Goal: Communication & Community: Answer question/provide support

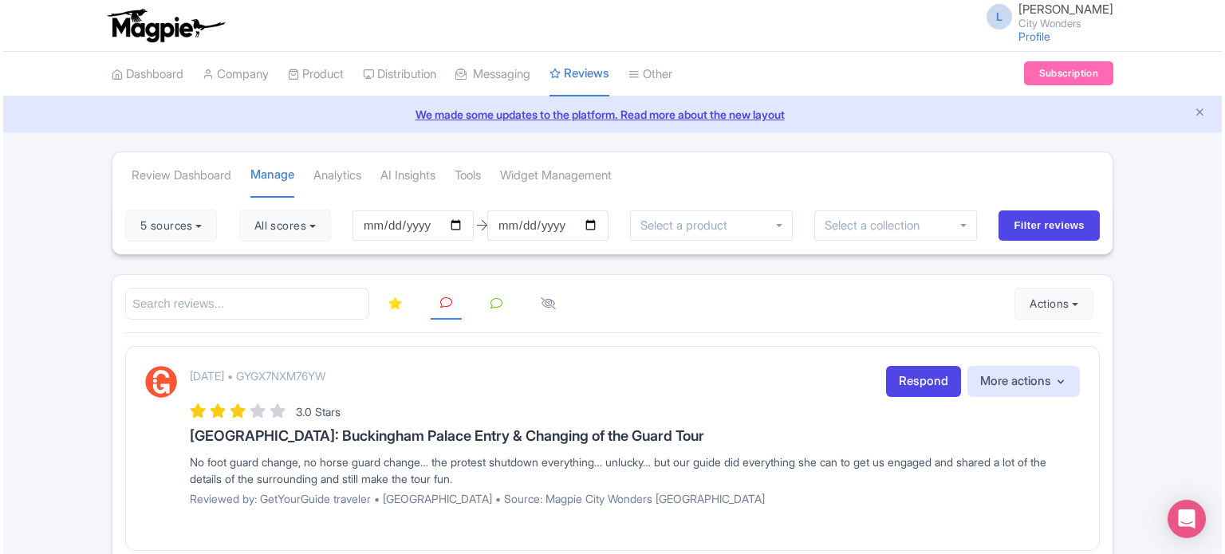
scroll to position [242, 0]
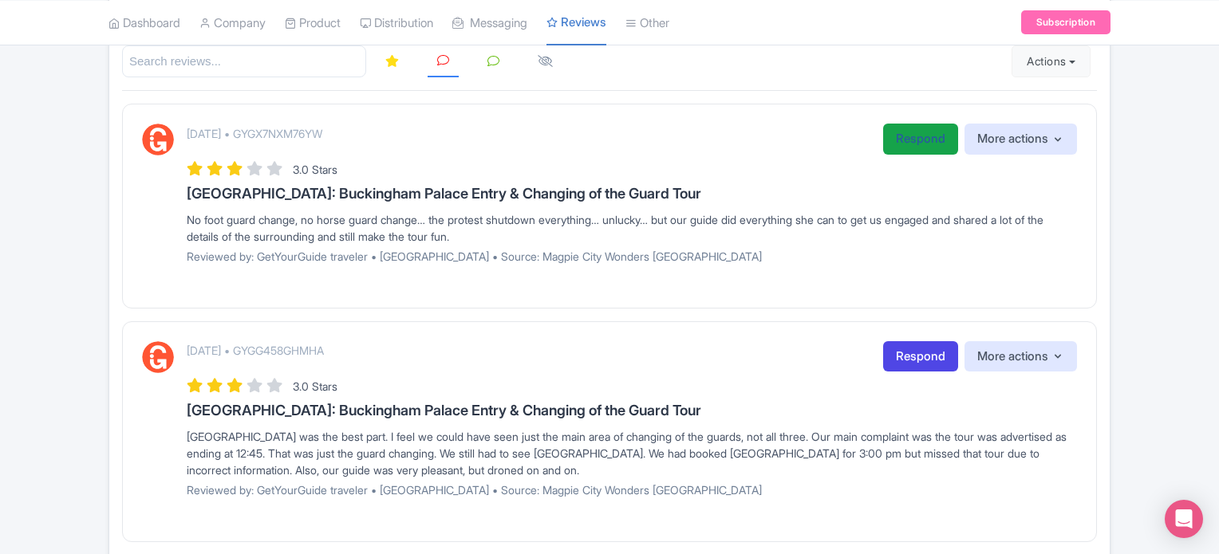
click at [900, 130] on link "Respond" at bounding box center [920, 139] width 75 height 31
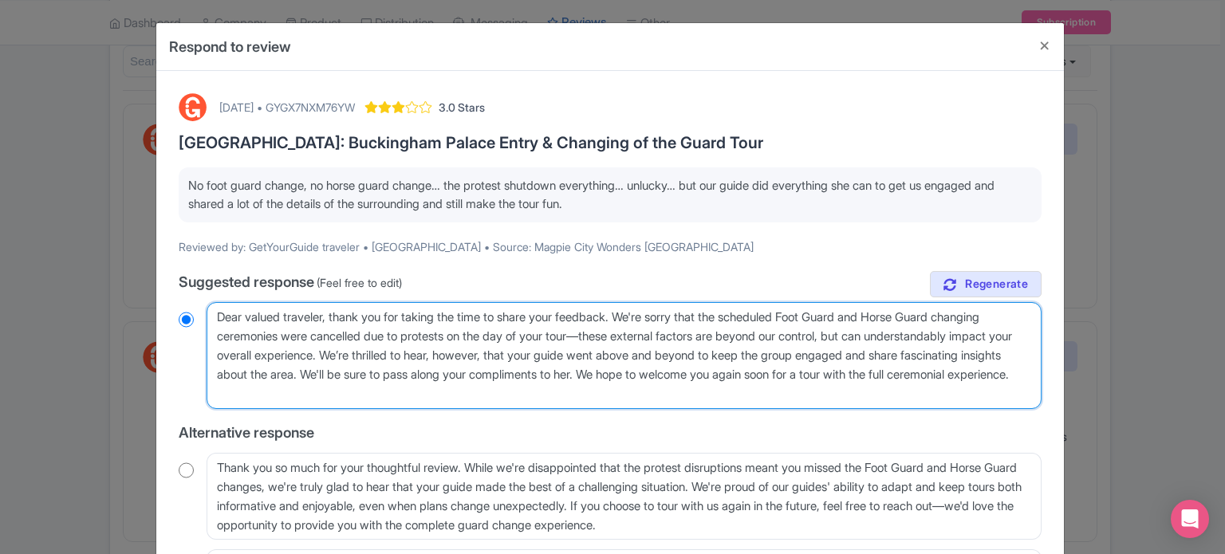
click at [327, 318] on textarea "Dear valued traveler, thank you for taking the time to share your feedback. We'…" at bounding box center [624, 355] width 835 height 107
type textarea "Dear valued travele, thank you for taking the time to share your feedback. We'r…"
radio input "true"
type textarea "Dear valued travel, thank you for taking the time to share your feedback. We're…"
radio input "true"
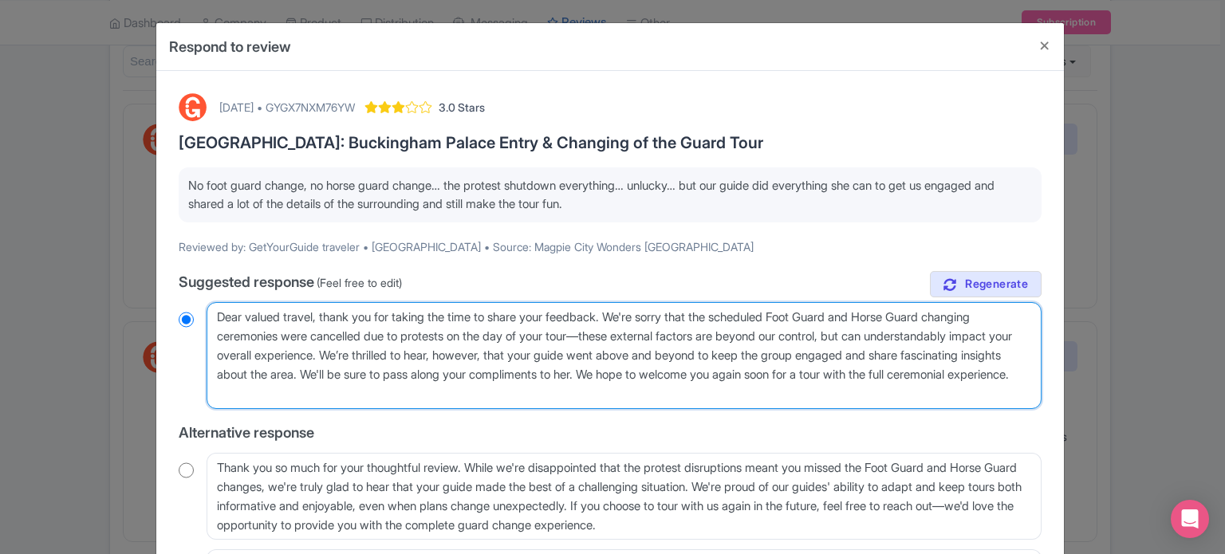
type textarea "Dear valued trave, thank you for taking the time to share your feedback. We're …"
radio input "true"
type textarea "Dear valu, thank you for taking the time to share your feedback. We're sorry th…"
radio input "true"
type textarea "Dear val, thank you for taking the time to share your feedback. We're sorry tha…"
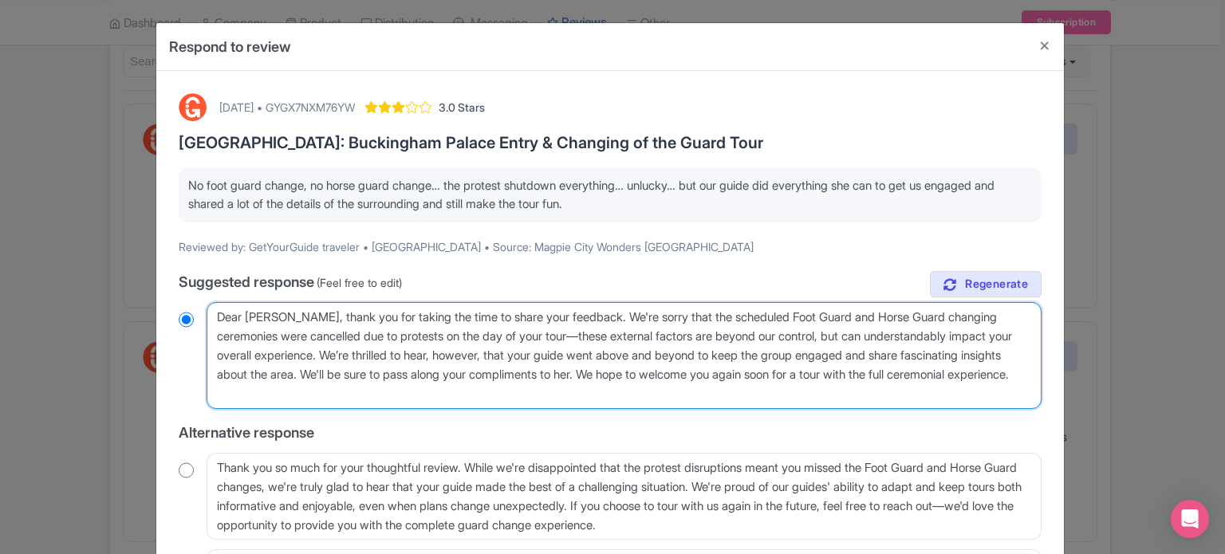
radio input "true"
type textarea "Dear va, thank you for taking the time to share your feedback. We're sorry that…"
radio input "true"
type textarea "Dear v, thank you for taking the time to share your feedback. We're sorry that …"
radio input "true"
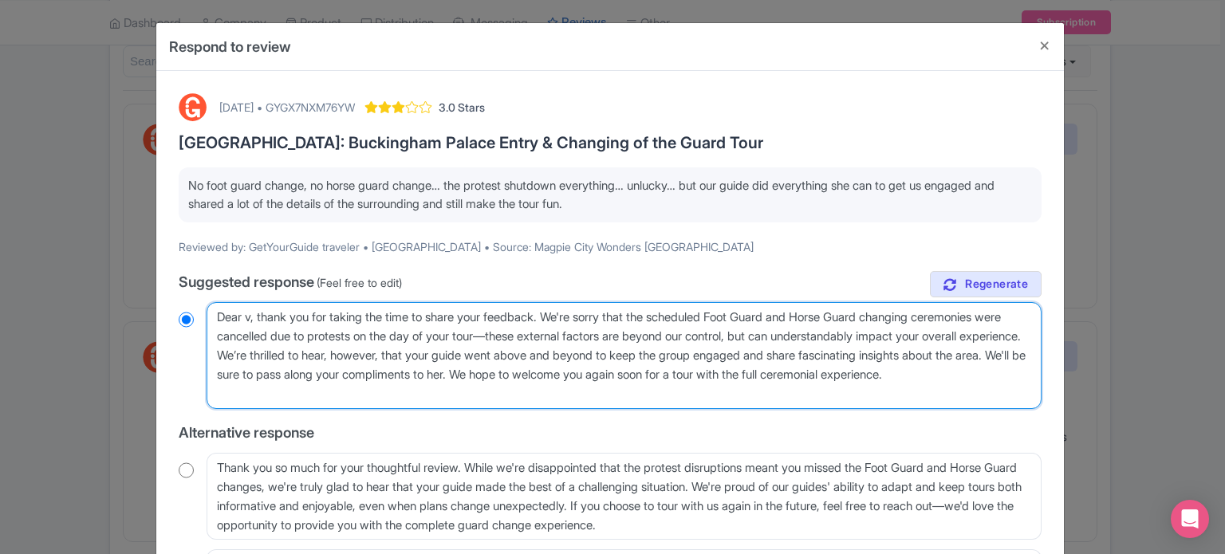
type textarea "Dear , thank you for taking the time to share your feedback. We're sorry that t…"
radio input "true"
type textarea "Dear G, thank you for taking the time to share your feedback. We're sorry that …"
radio input "true"
type textarea "Dear Gue, thank you for taking the time to share your feedback. We're sorry tha…"
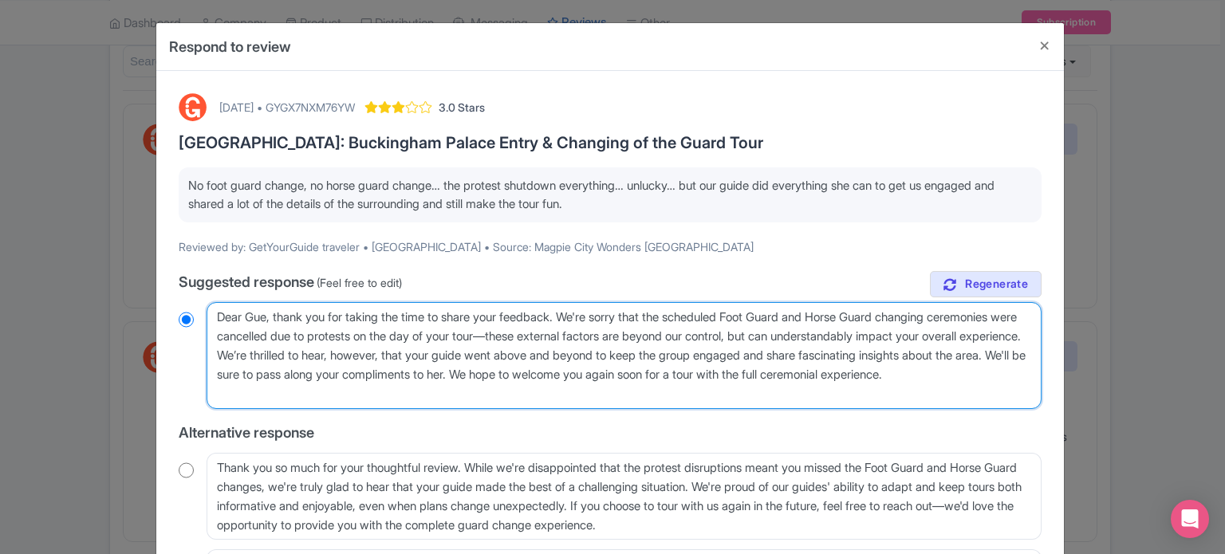
radio input "true"
type textarea "Dear Gues, thank you for taking the time to share your feedback. We're sorry th…"
radio input "true"
type textarea "Dear Guest, thank you for taking the time to share your feedback. We're sorry t…"
radio input "true"
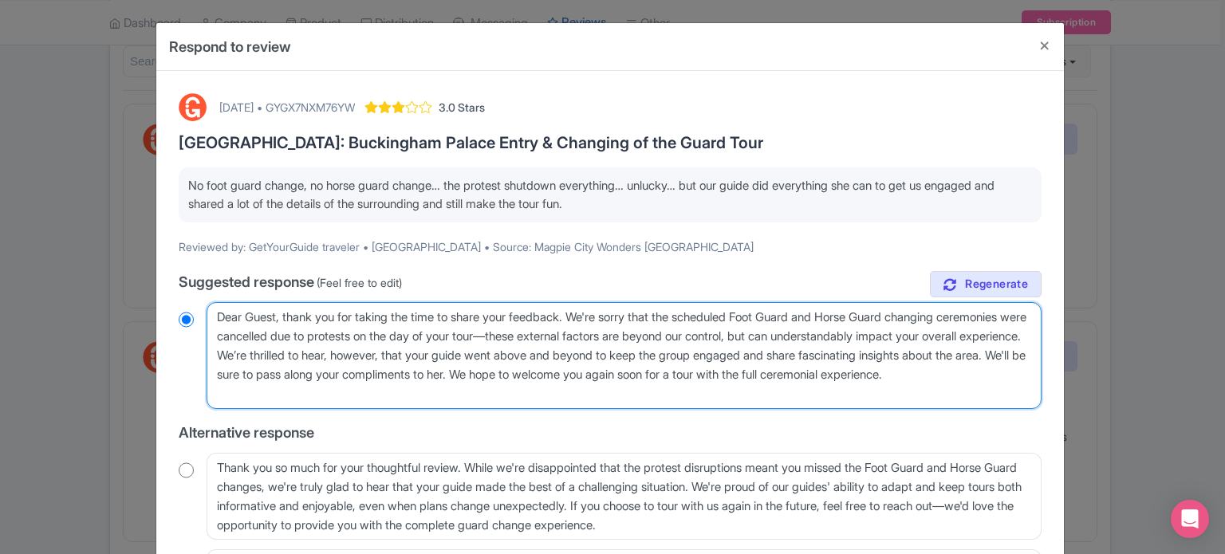
drag, startPoint x: 394, startPoint y: 353, endPoint x: 676, endPoint y: 358, distance: 281.6
click at [676, 358] on textarea "Dear valued traveler, thank you for taking the time to share your feedback. We'…" at bounding box center [624, 355] width 835 height 107
click at [677, 369] on textarea "Dear valued traveler, thank you for taking the time to share your feedback. We'…" at bounding box center [624, 355] width 835 height 107
drag, startPoint x: 415, startPoint y: 375, endPoint x: 428, endPoint y: 388, distance: 19.2
click at [428, 388] on textarea "Dear valued traveler, thank you for taking the time to share your feedback. We'…" at bounding box center [624, 355] width 835 height 107
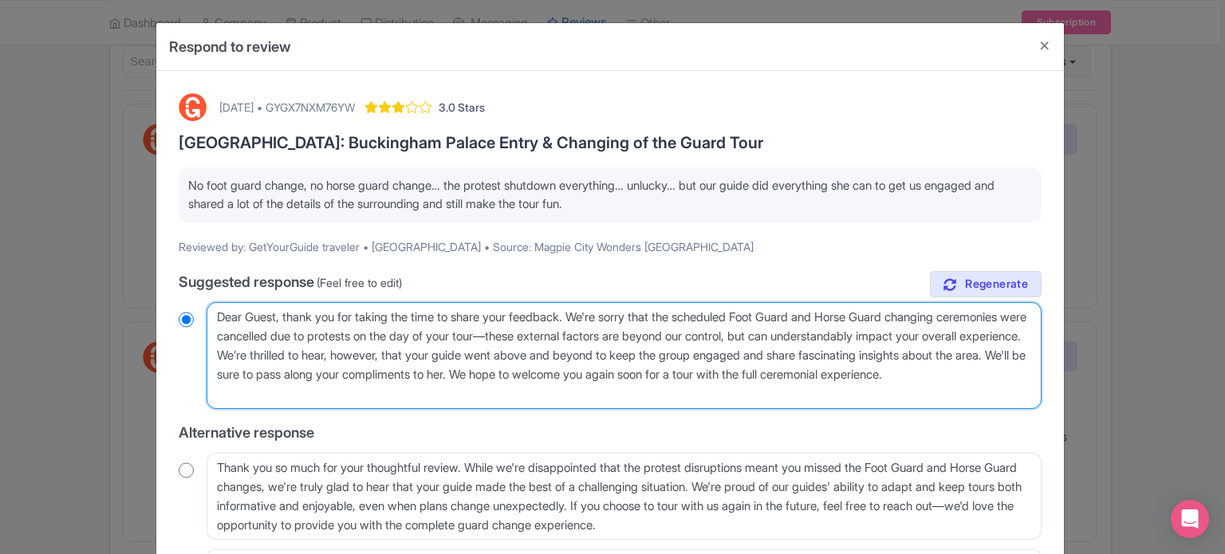
type textarea "Dear Guest, thank you for taking the time to share your feedback. We're sorry t…"
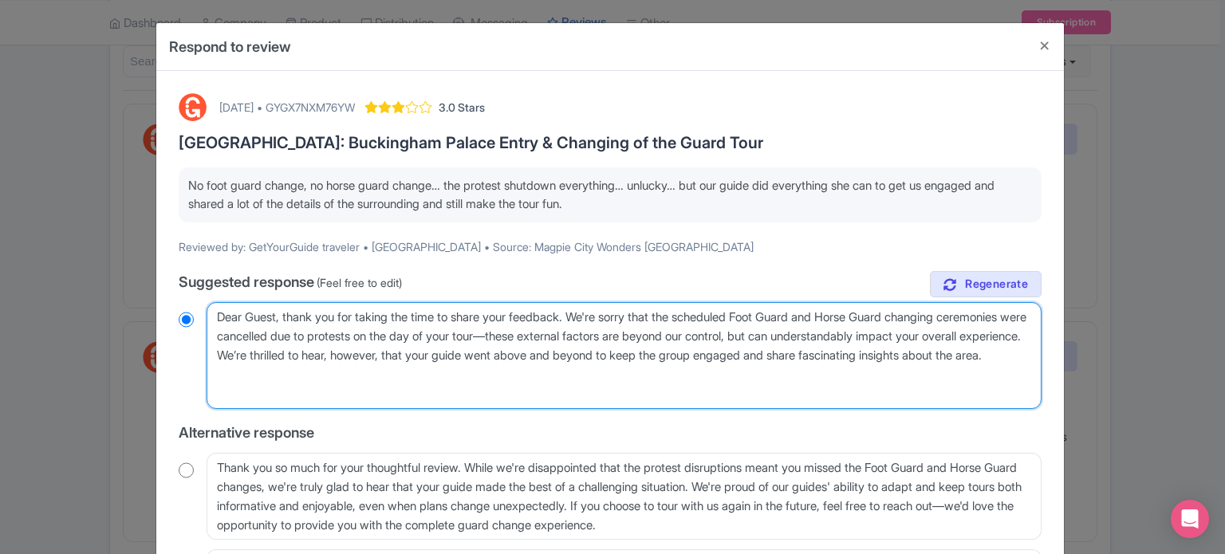
radio input "true"
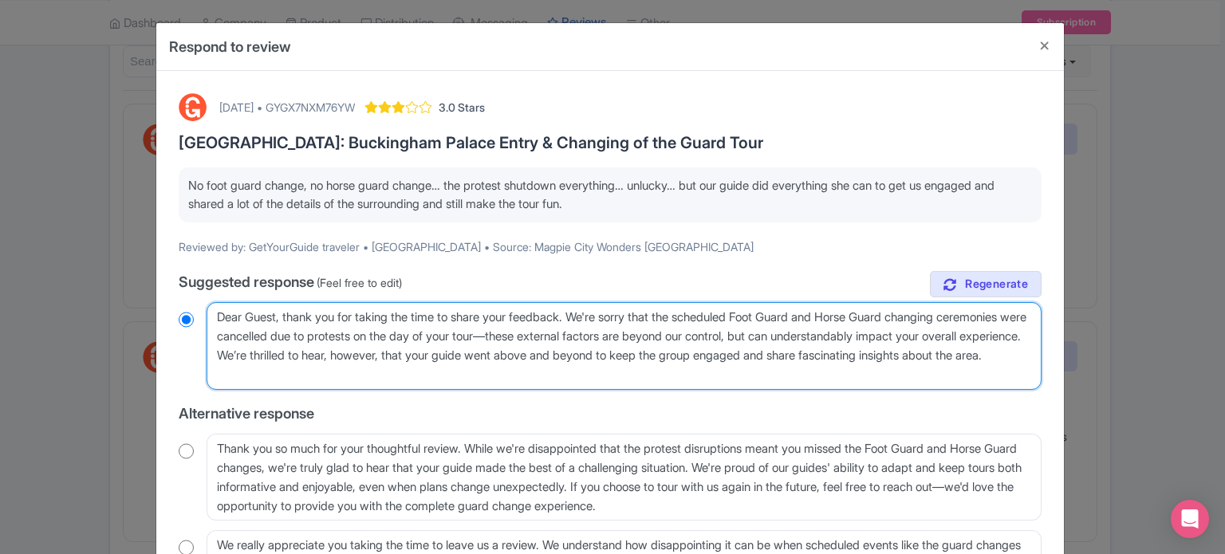
type textarea "Dear Guest, thank you for taking the time to share your feedback. We're sorry t…"
radio input "true"
click at [925, 315] on textarea "Dear valued traveler, thank you for taking the time to share your feedback. We'…" at bounding box center [624, 346] width 835 height 88
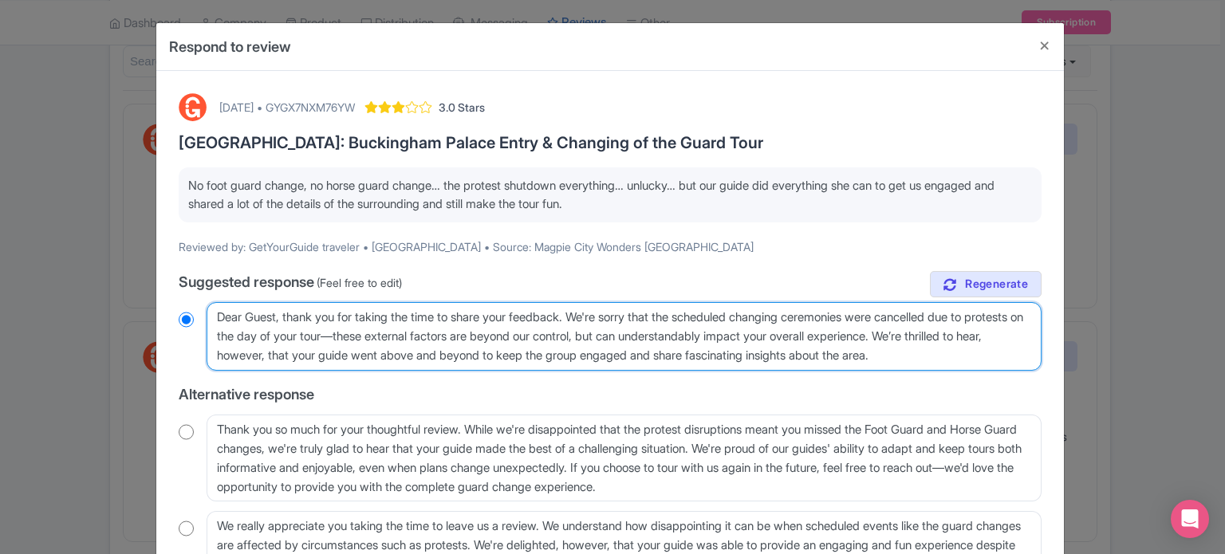
type textarea "Dear Guest, thank you for taking the time to share your feedback. We're sorry t…"
radio input "true"
type textarea "Dear Guest, thank you for taking the time to share your feedback. We're sorry t…"
radio input "true"
click at [817, 314] on textarea "Dear valued traveler, thank you for taking the time to share your feedback. We'…" at bounding box center [624, 336] width 835 height 69
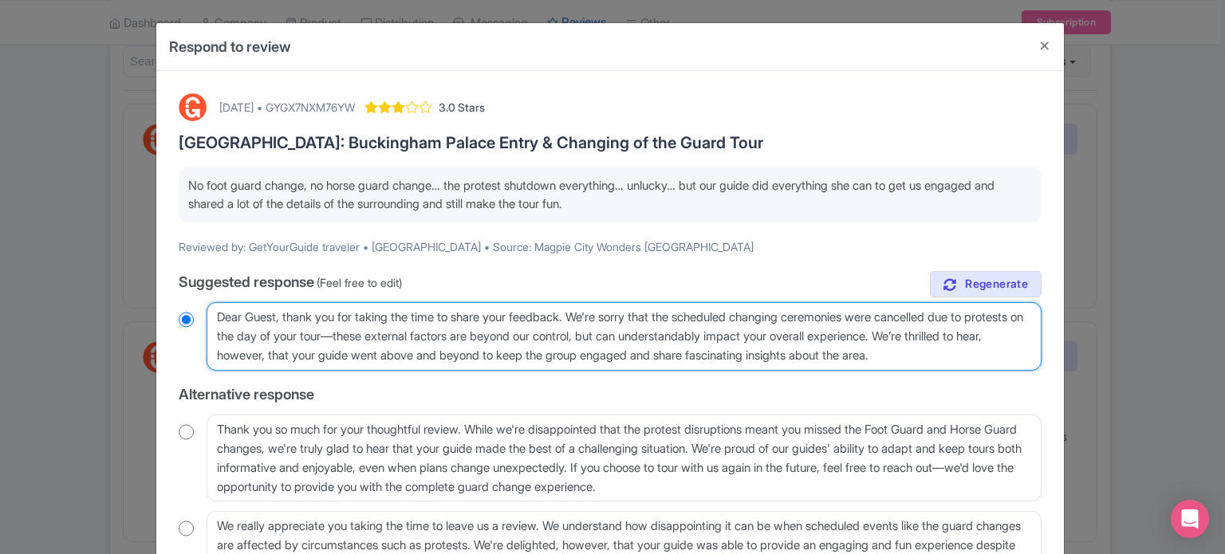
type textarea "Dear Guest, thank you for taking the time to share your feedback. We're sorry t…"
radio input "true"
type textarea "Dear Guest, thank you for taking the time to share your feedback. We're sorry t…"
radio input "true"
type textarea "Dear Guest, thank you for taking the time to share your feedback. We're sorry t…"
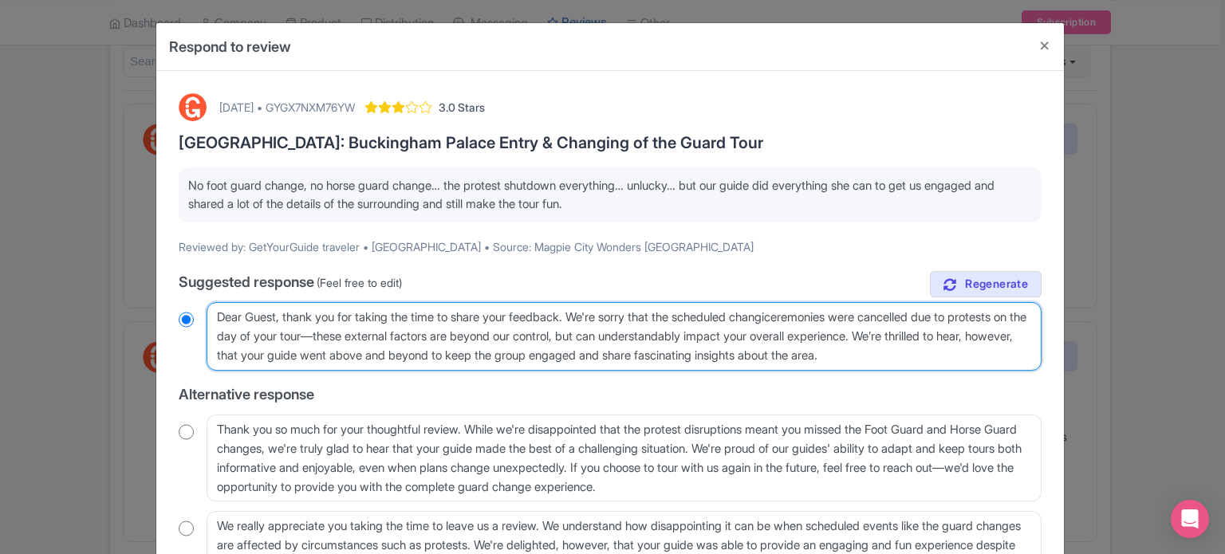
radio input "true"
type textarea "Dear Guest, thank you for taking the time to share your feedback. We're sorry t…"
radio input "true"
type textarea "Dear Guest, thank you for taking the time to share your feedback. We're sorry t…"
radio input "true"
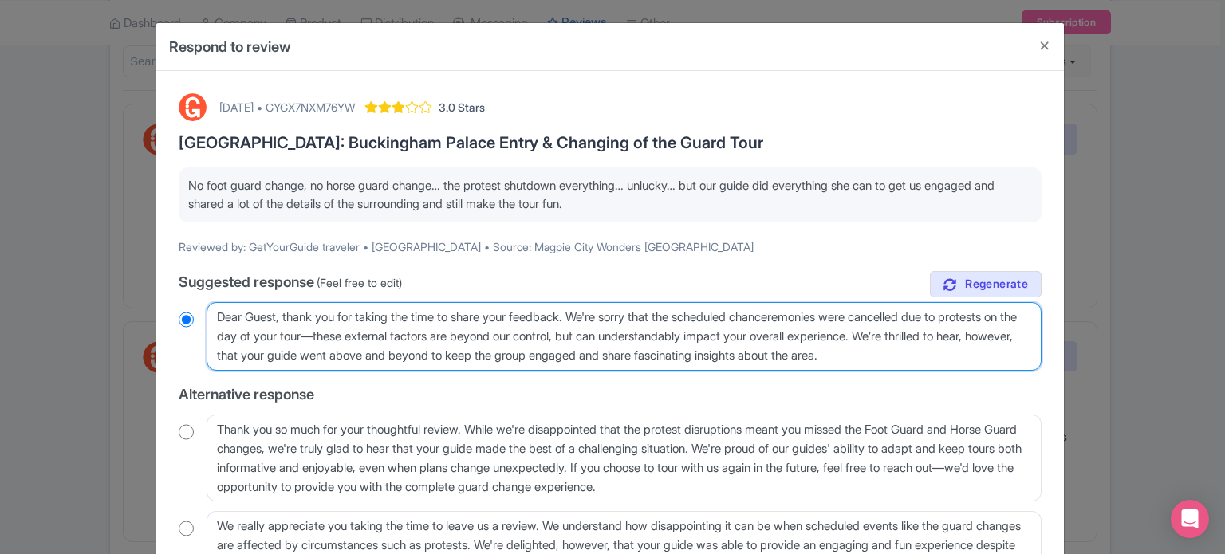
type textarea "Dear Guest, thank you for taking the time to share your feedback. We're sorry t…"
radio input "true"
type textarea "Dear Guest, thank you for taking the time to share your feedback. We're sorry t…"
radio input "true"
type textarea "Dear Guest, thank you for taking the time to share your feedback. We're sorry t…"
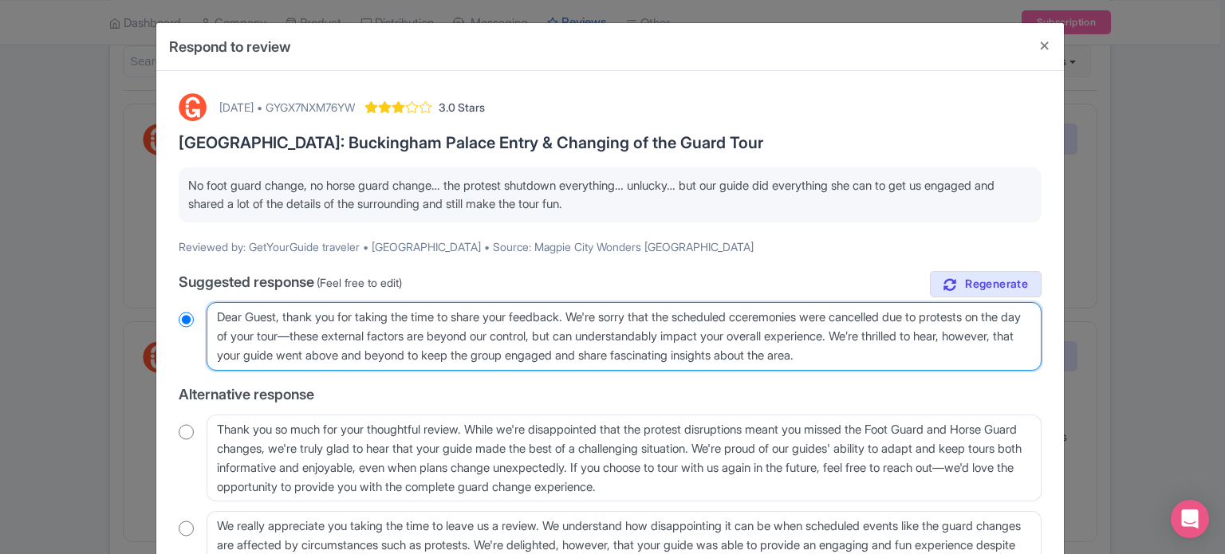
radio input "true"
type textarea "Dear Guest, thank you for taking the time to share your feedback. We're sorry t…"
radio input "true"
type textarea "Dear Guest, thank you for taking the time to share your feedback. We're sorry t…"
radio input "true"
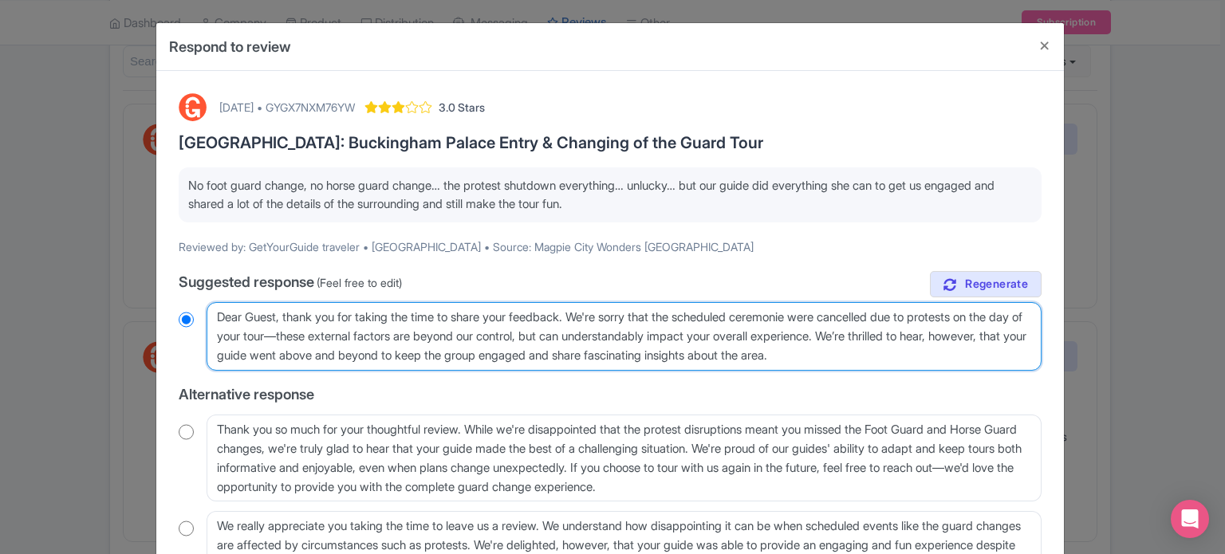
type textarea "Dear Guest, thank you for taking the time to share your feedback. We're sorry t…"
radio input "true"
type textarea "Dear Guest, thank you for taking the time to share your feedback. We're sorry t…"
radio input "true"
type textarea "Dear Guest, thank you for taking the time to share your feedback. We're sorry t…"
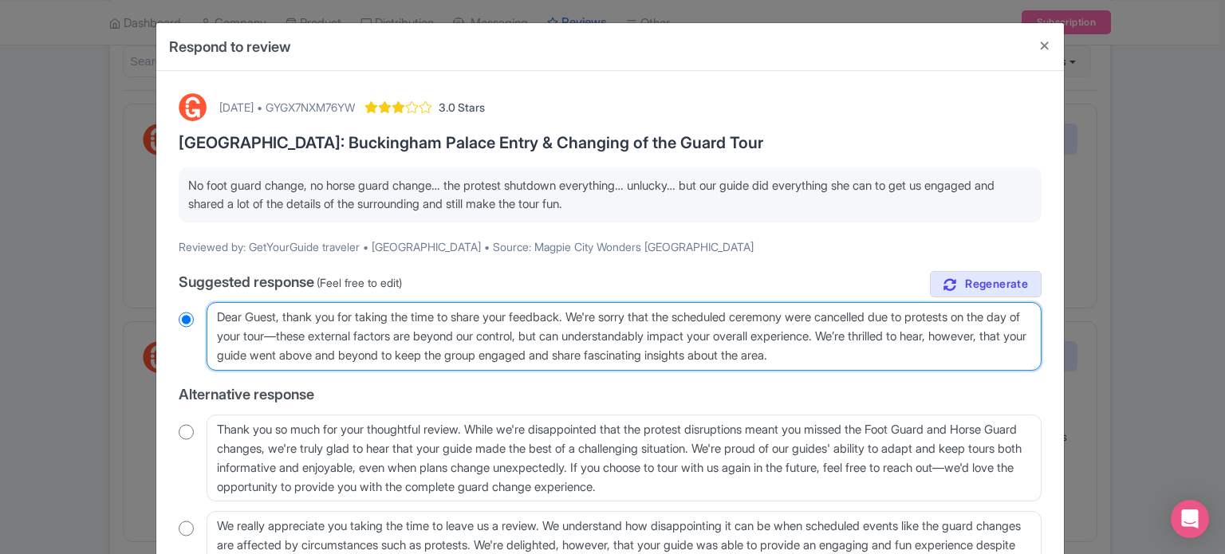
radio input "true"
type textarea "Dear Guest, thank you for taking the time to share your feedback. We're sorry t…"
radio input "true"
type textarea "Dear Guest, thank you for taking the time to share your feedback. We're sorry t…"
radio input "true"
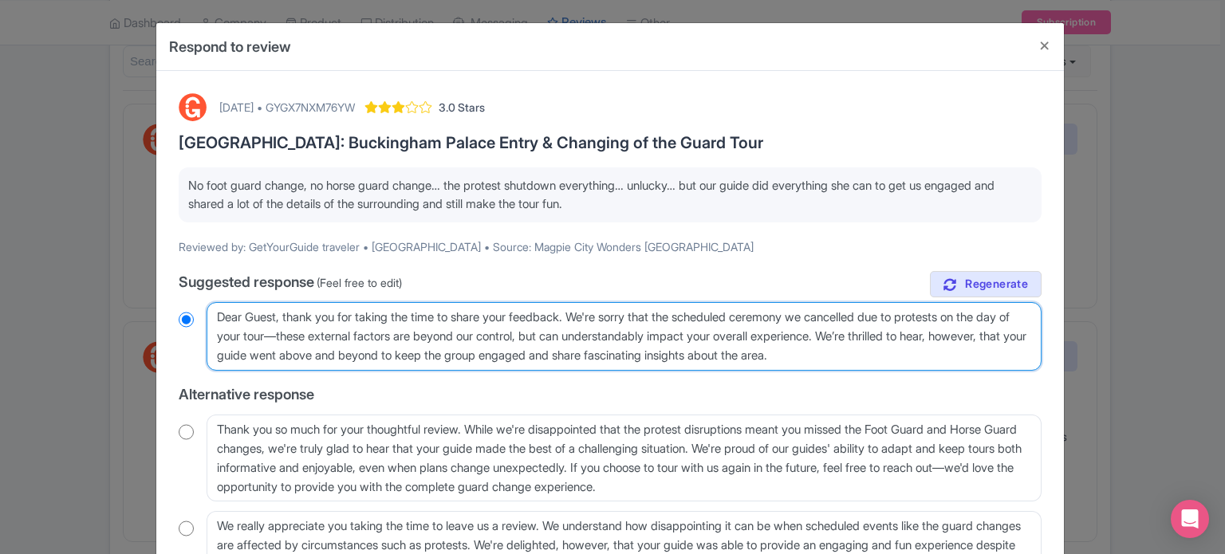
type textarea "Dear Guest, thank you for taking the time to share your feedback. We're sorry t…"
radio input "true"
type textarea "Dear Guest, thank you for taking the time to share your feedback. We're sorry t…"
radio input "true"
type textarea "Dear Guest, thank you for taking the time to share your feedback. We're sorry t…"
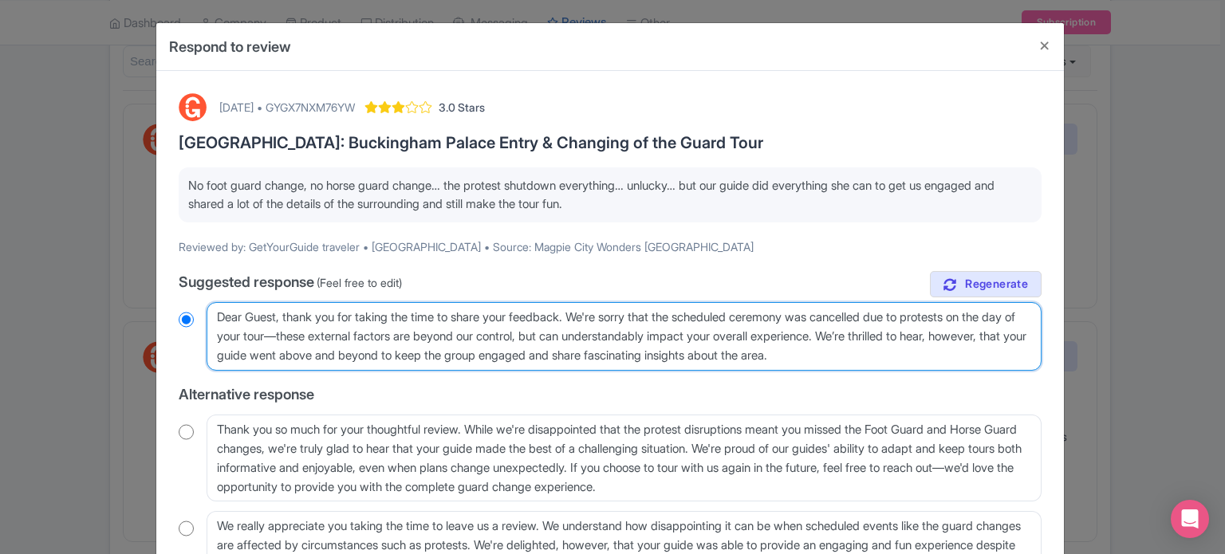
radio input "true"
click at [300, 334] on textarea "Dear valued traveler, thank you for taking the time to share your feedback. We'…" at bounding box center [624, 336] width 835 height 69
drag, startPoint x: 301, startPoint y: 334, endPoint x: 992, endPoint y: 306, distance: 691.3
click at [992, 306] on textarea "Dear valued traveler, thank you for taking the time to share your feedback. We'…" at bounding box center [624, 336] width 835 height 69
type textarea "Dear Guest, thank you for taking the time to share your feedback. We're sorry t…"
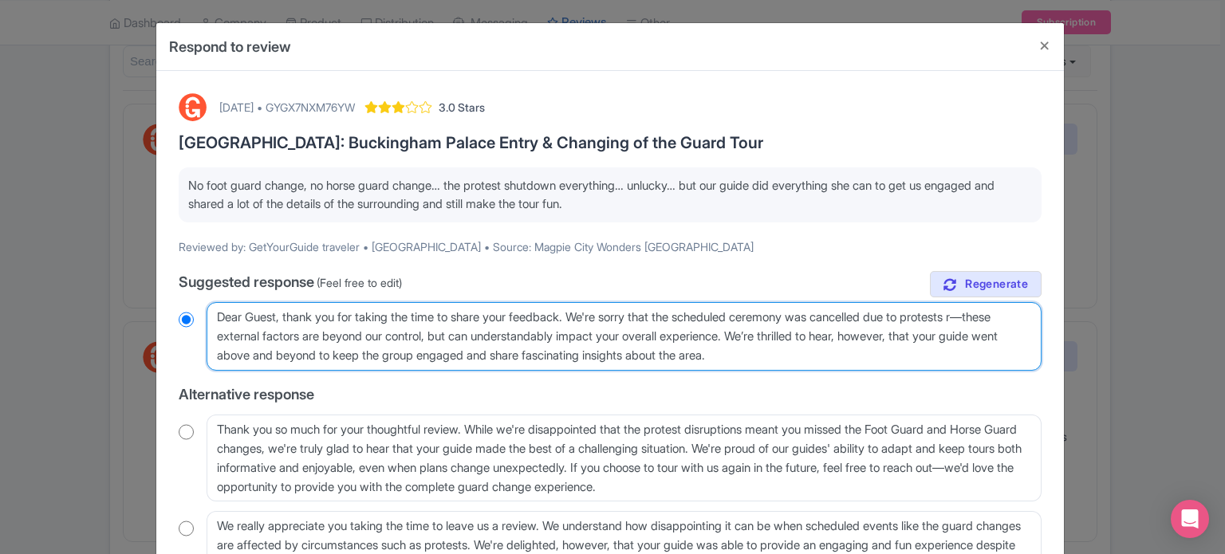
radio input "true"
type textarea "Dear Guest, thank you for taking the time to share your feedback. We're sorry t…"
radio input "true"
type textarea "Dear Guest, thank you for taking the time to share your feedback. We're sorry t…"
radio input "true"
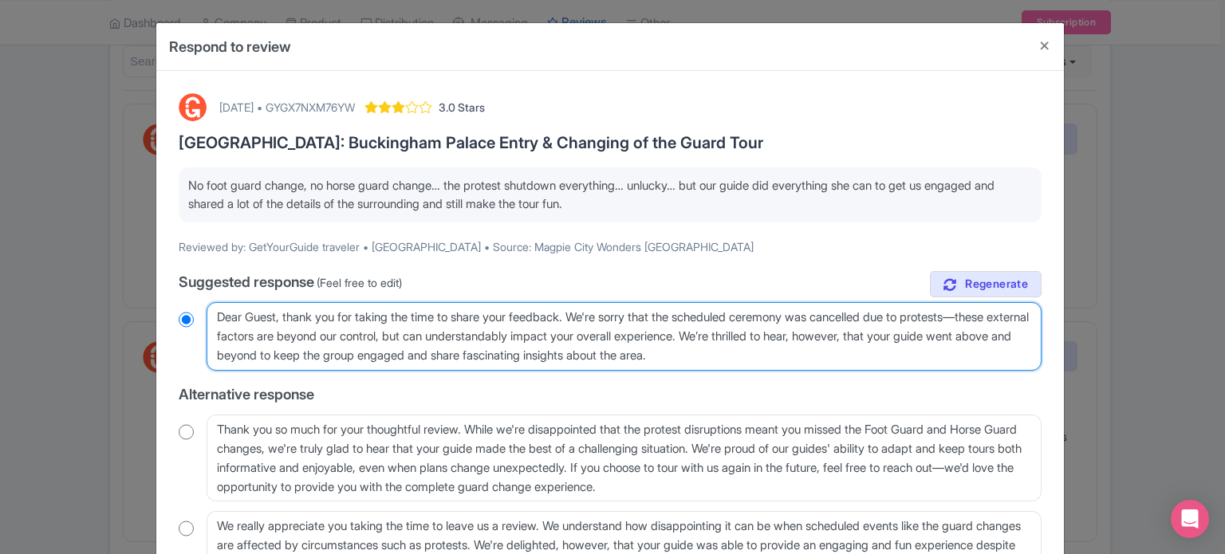
type textarea "Dear Guest, thank you for taking the time to share your feedback. We're sorry t…"
radio input "true"
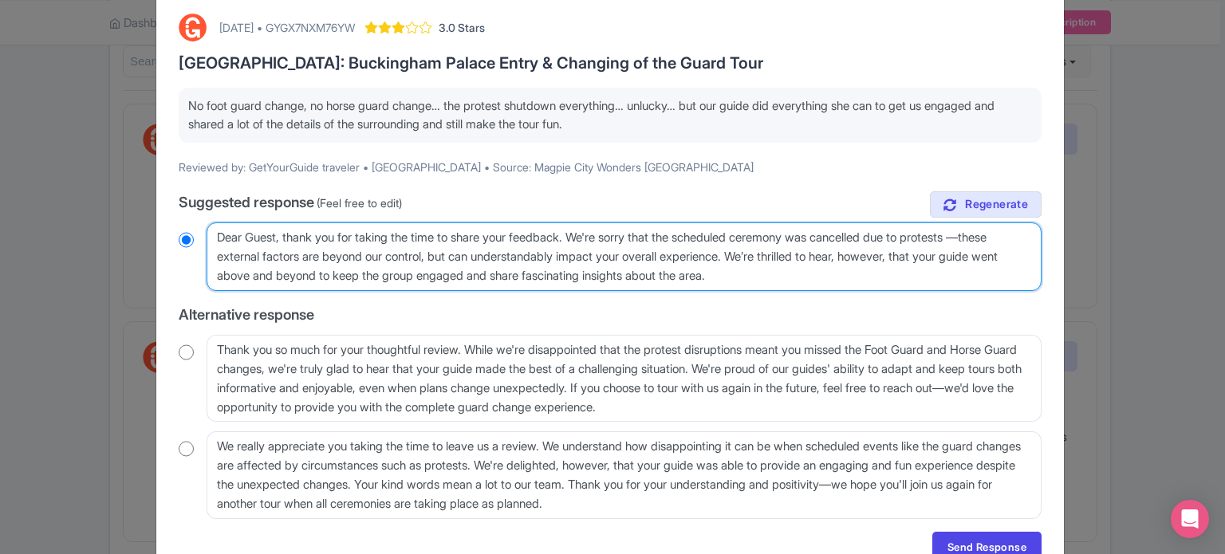
scroll to position [158, 0]
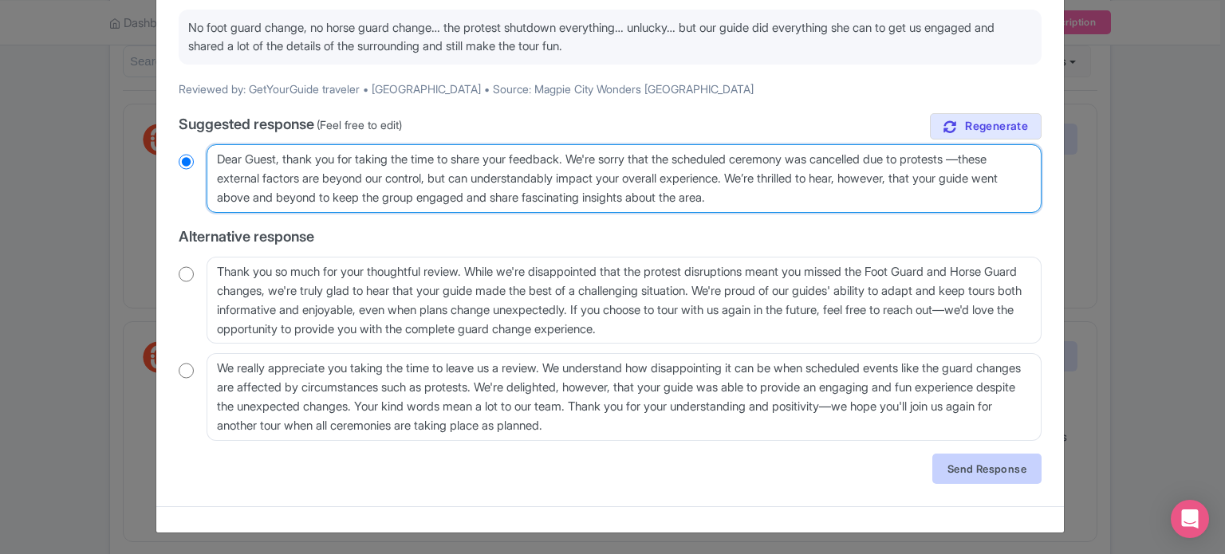
type textarea "Dear Guest, thank you for taking the time to share your feedback. We're sorry t…"
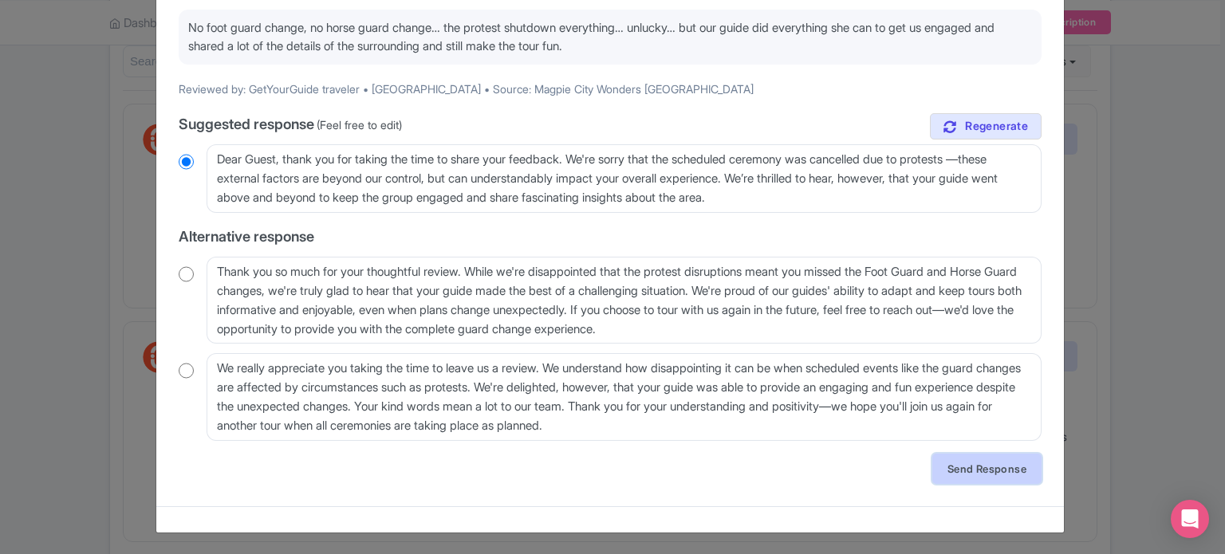
click at [989, 465] on link "Send Response" at bounding box center [986, 469] width 109 height 30
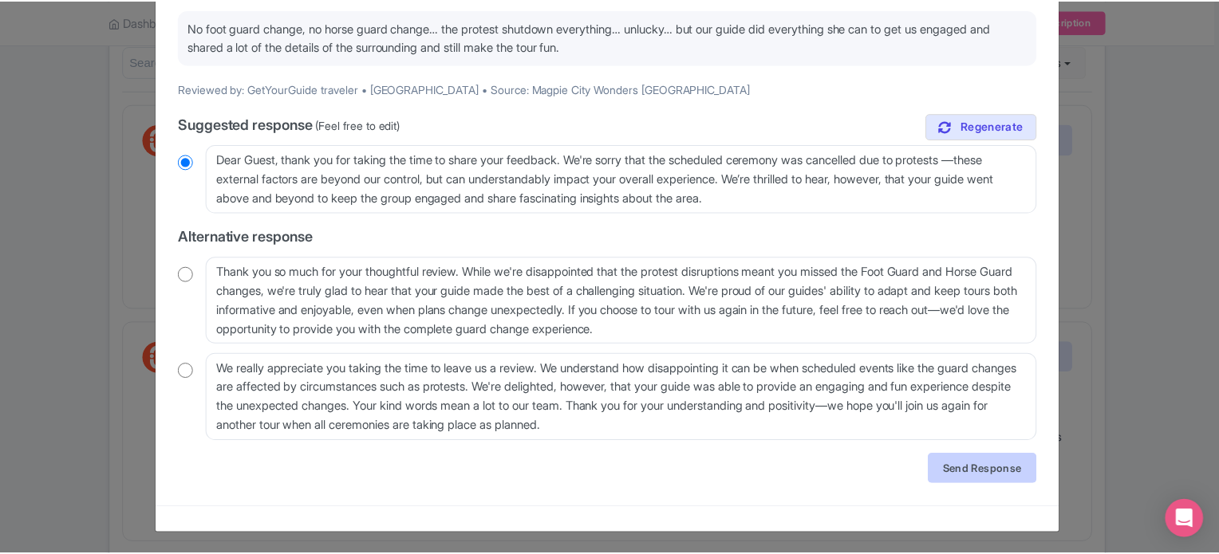
scroll to position [0, 0]
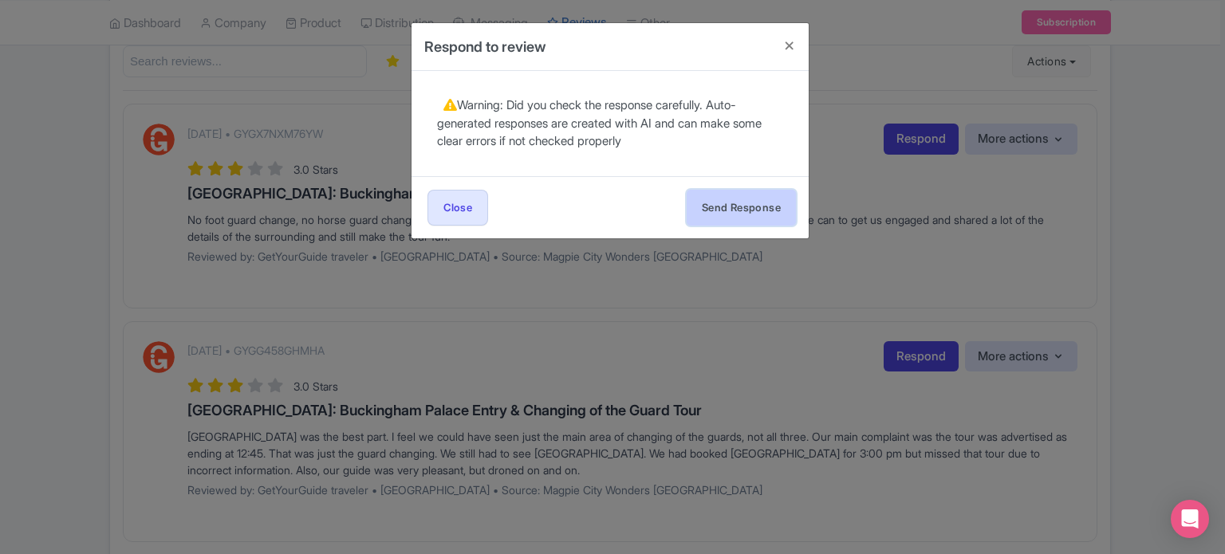
click at [708, 207] on button "Send Response" at bounding box center [741, 208] width 109 height 36
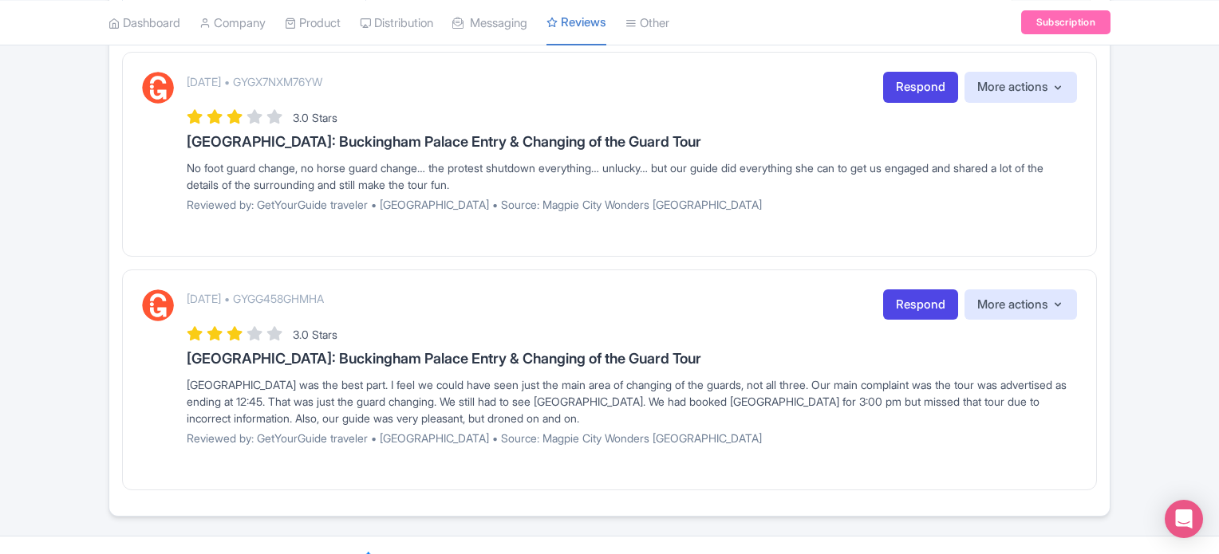
scroll to position [322, 0]
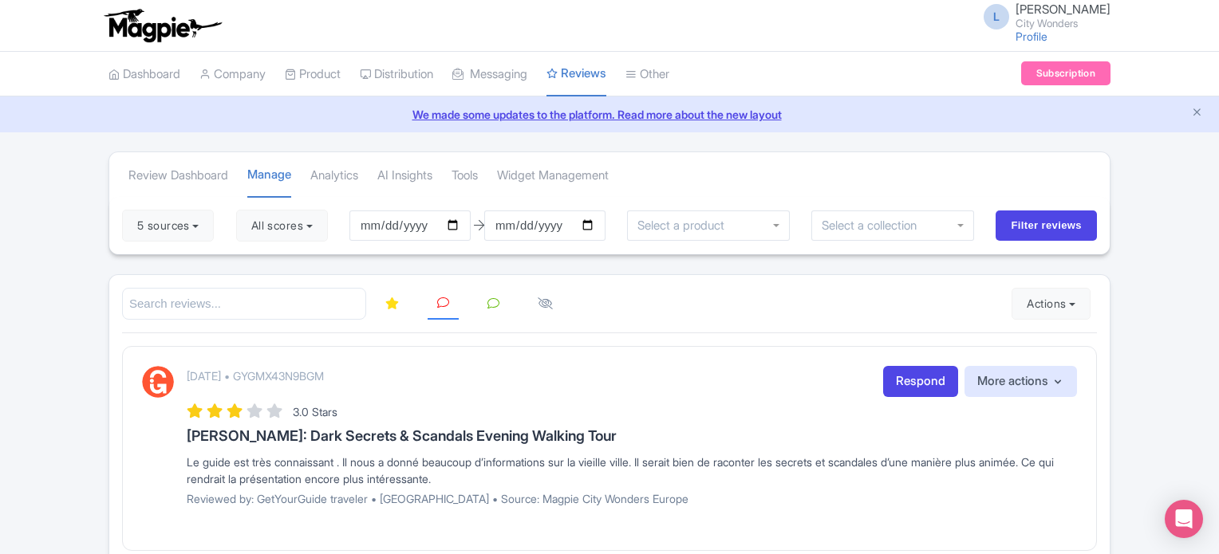
click at [445, 301] on icon at bounding box center [443, 303] width 12 height 12
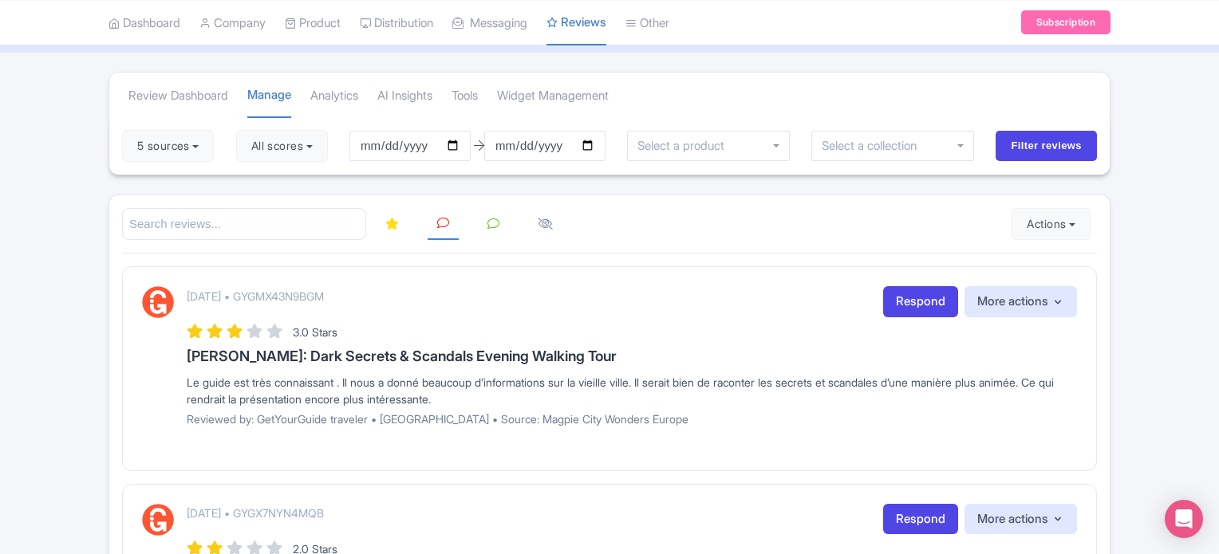
scroll to position [160, 0]
